Goal: Task Accomplishment & Management: Use online tool/utility

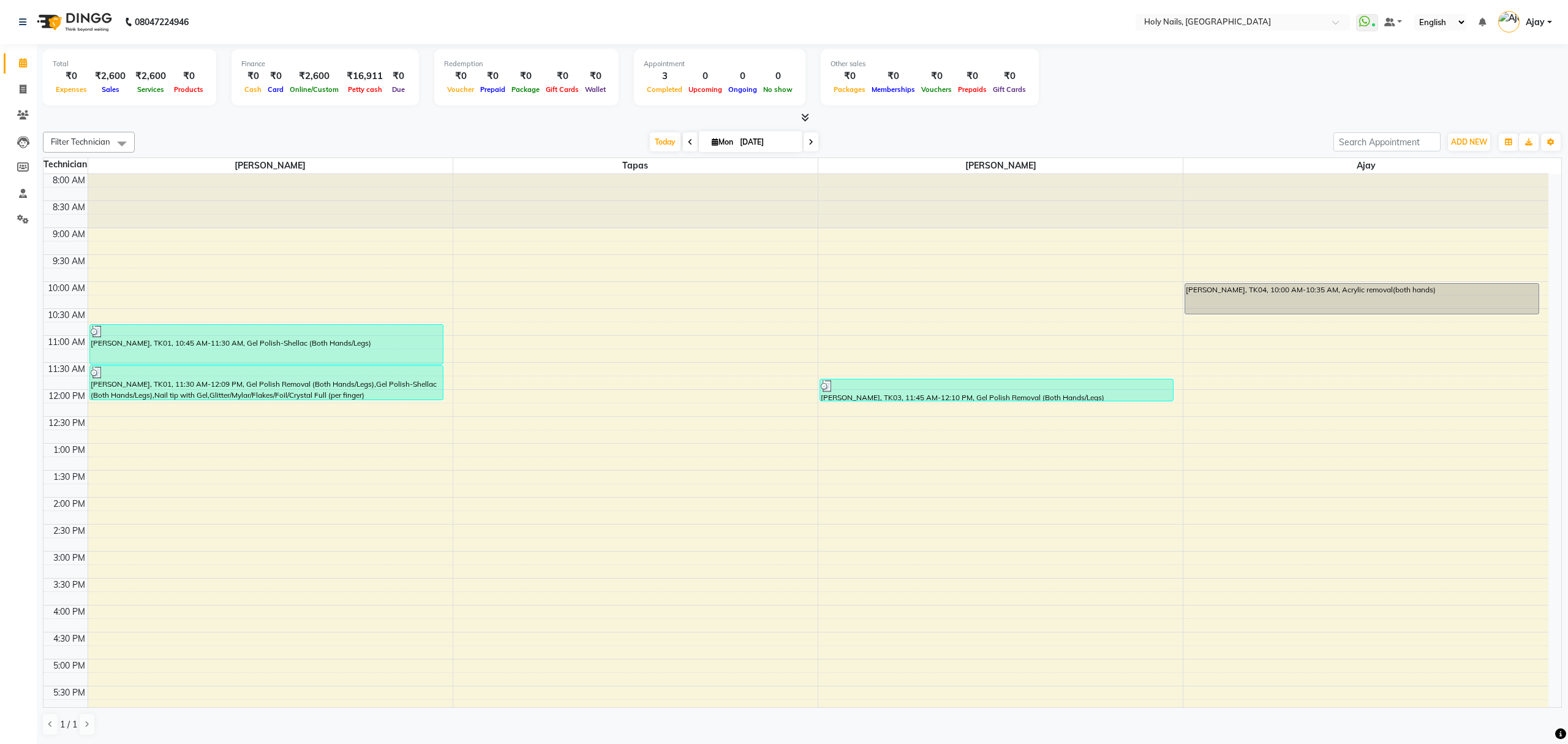
scroll to position [178, 0]
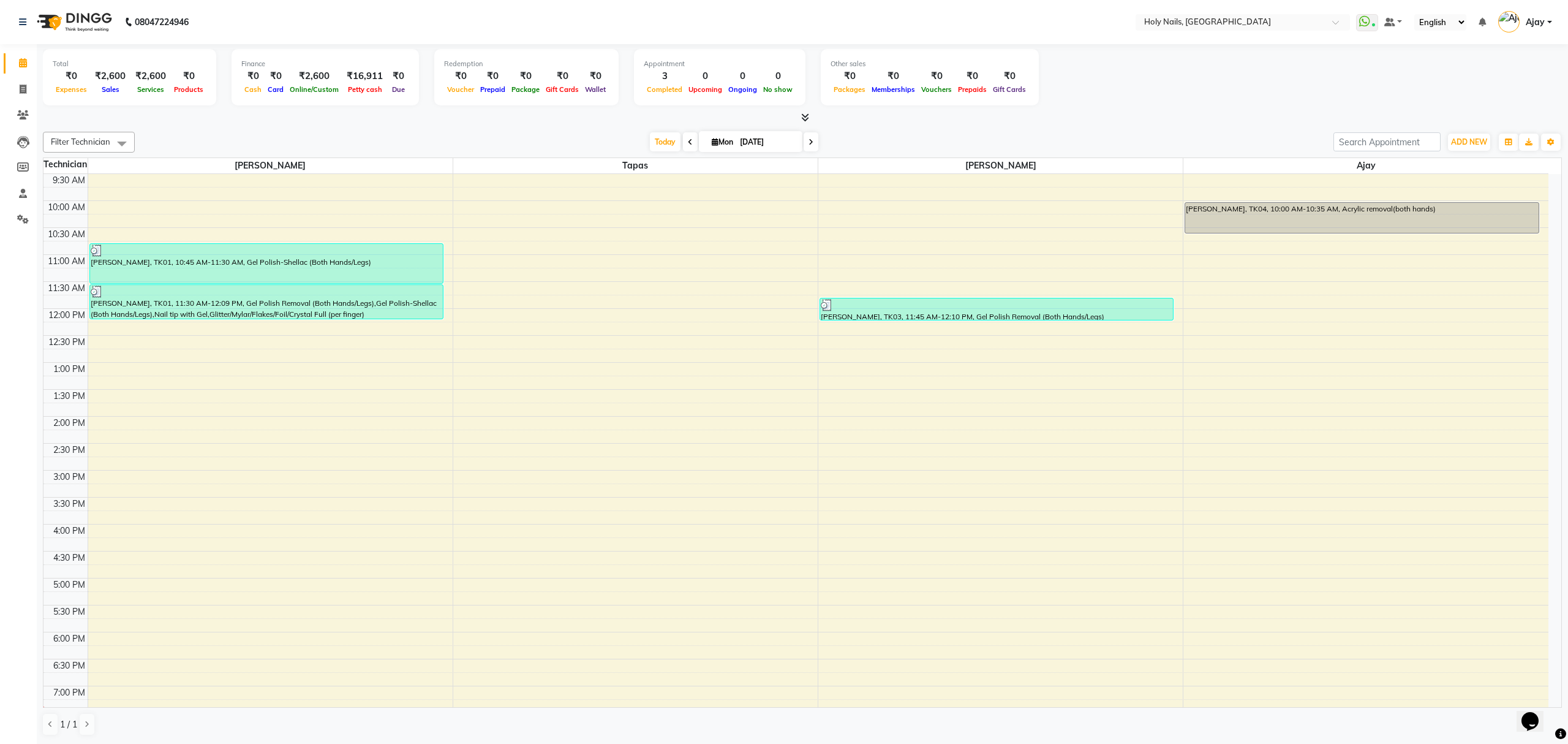
scroll to position [178, 0]
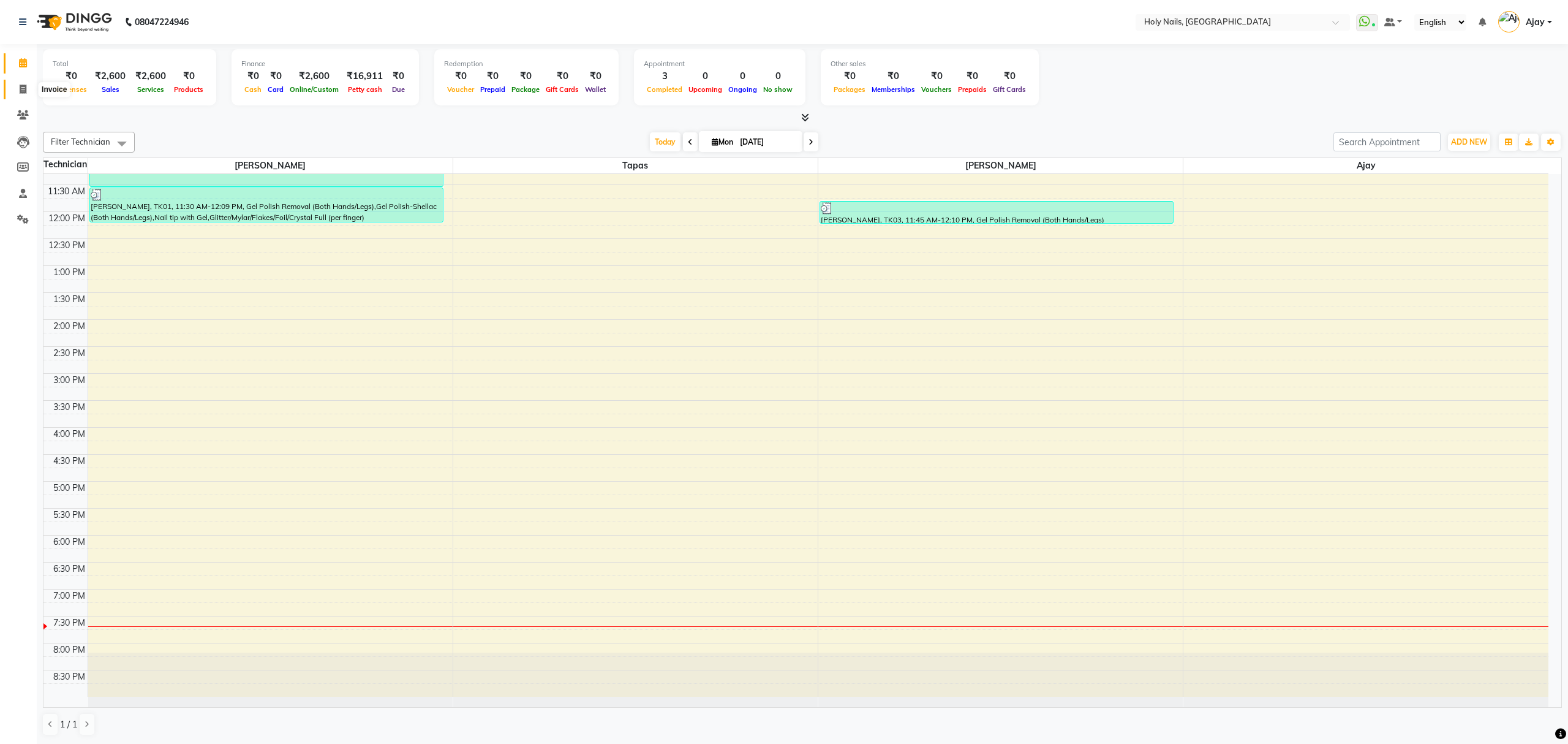
click at [27, 85] on span at bounding box center [23, 90] width 21 height 14
select select "service"
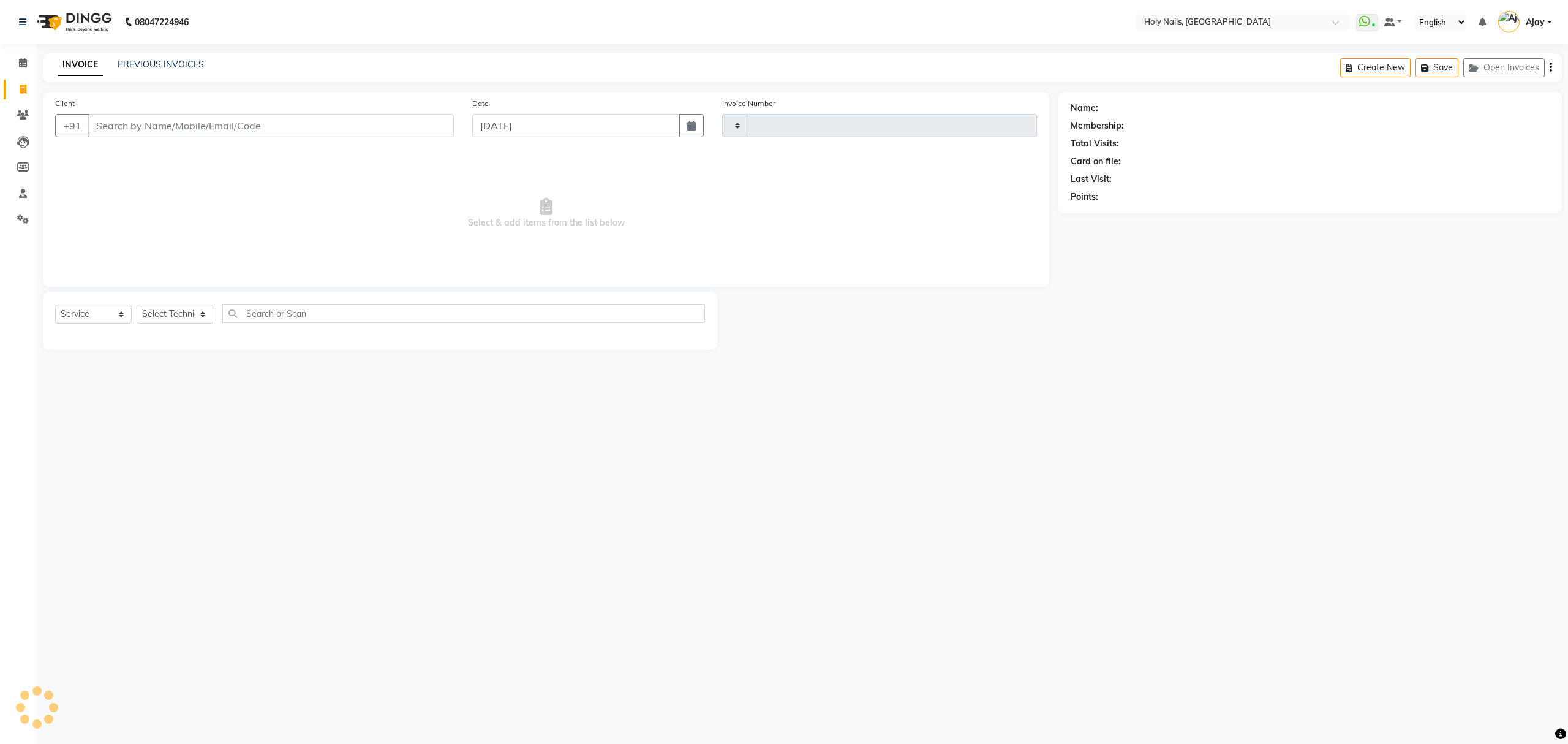
type input "0563"
select select "6066"
click at [163, 66] on link "PREVIOUS INVOICES" at bounding box center [161, 65] width 86 height 11
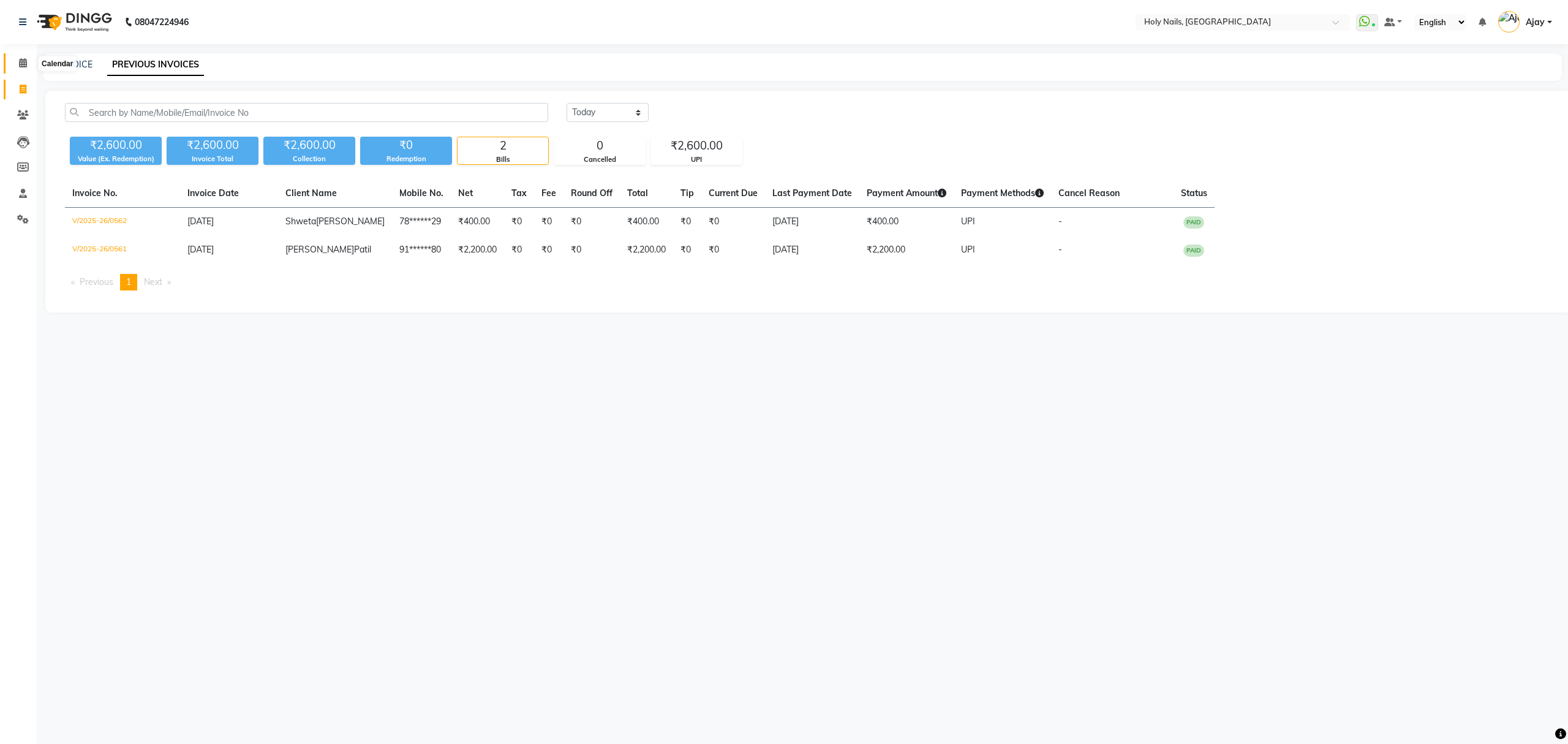
click at [26, 65] on icon at bounding box center [23, 63] width 8 height 9
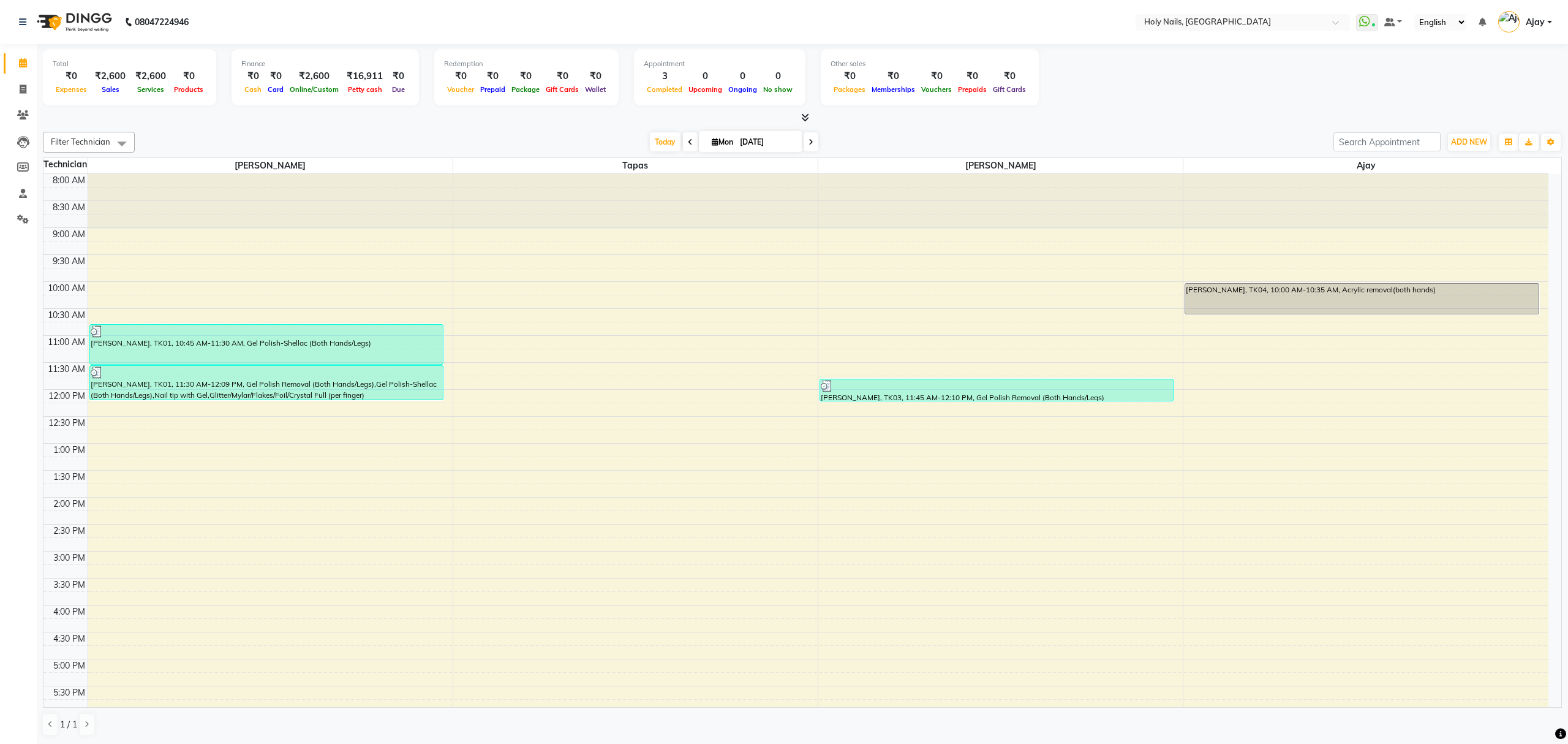
click at [809, 145] on icon at bounding box center [811, 142] width 5 height 8
type input "02-09-2025"
